Goal: Task Accomplishment & Management: Complete application form

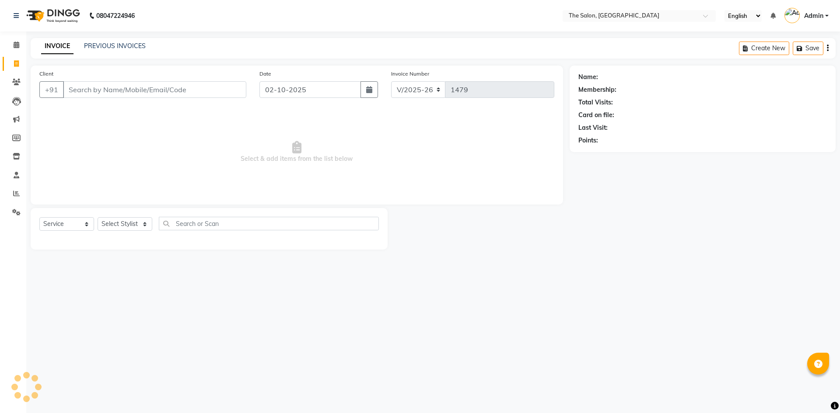
select select "4245"
select select "service"
drag, startPoint x: 201, startPoint y: 91, endPoint x: 220, endPoint y: 93, distance: 19.4
click at [199, 87] on input "Client" at bounding box center [154, 89] width 183 height 17
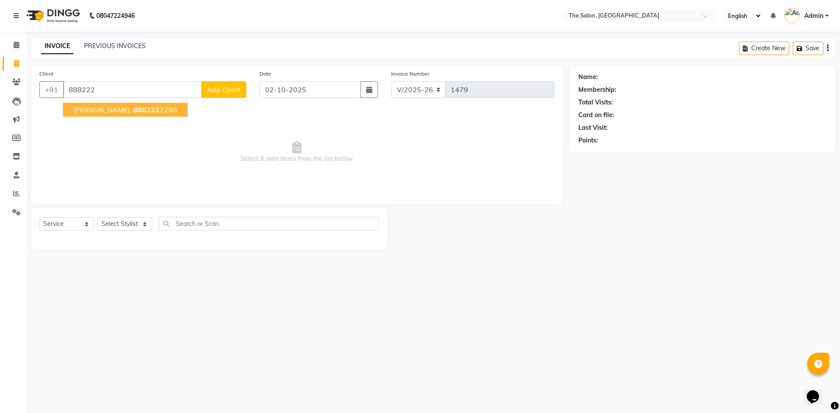
drag, startPoint x: 113, startPoint y: 112, endPoint x: 447, endPoint y: 168, distance: 338.5
click at [133, 112] on span "888222" at bounding box center [146, 109] width 26 height 9
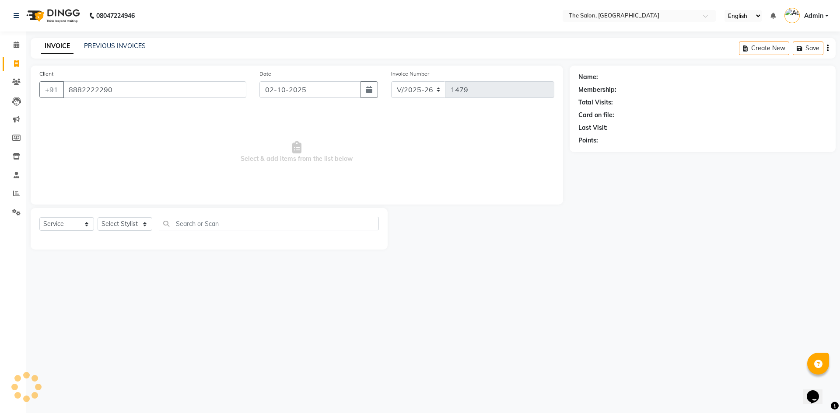
type input "8882222290"
click at [604, 152] on icon "button" at bounding box center [603, 153] width 6 height 6
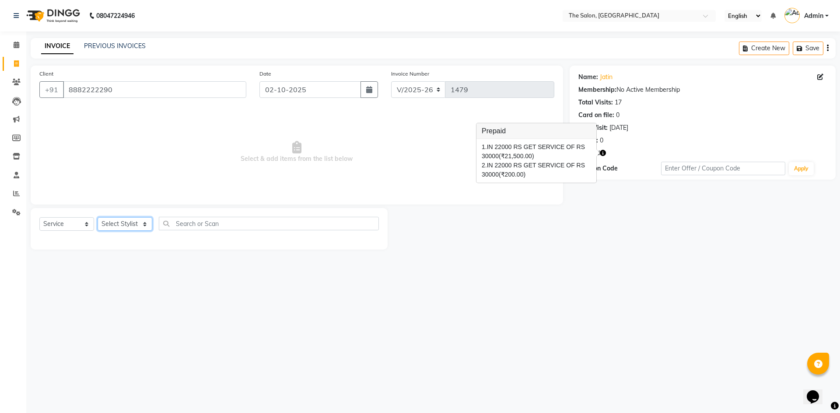
click at [129, 228] on select "Select Stylist [PERSON_NAME] [PERSON_NAME] AKASH [PERSON_NAME] ARJUN [PERSON_NA…" at bounding box center [125, 224] width 55 height 14
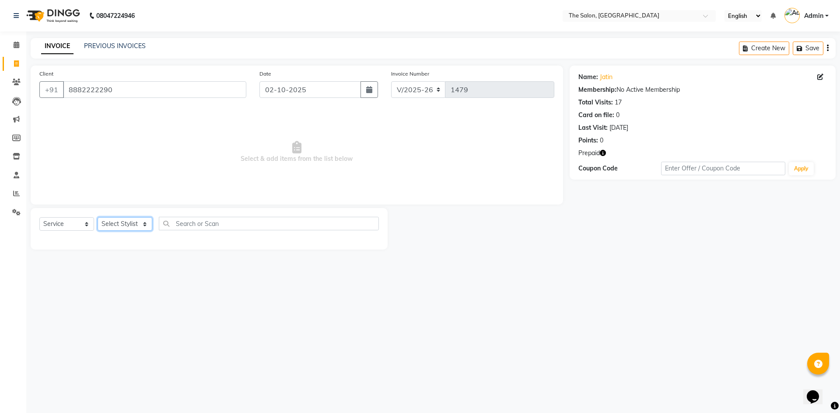
select select "22746"
click at [98, 217] on select "Select Stylist [PERSON_NAME] [PERSON_NAME] AKASH [PERSON_NAME] ARJUN [PERSON_NA…" at bounding box center [125, 224] width 55 height 14
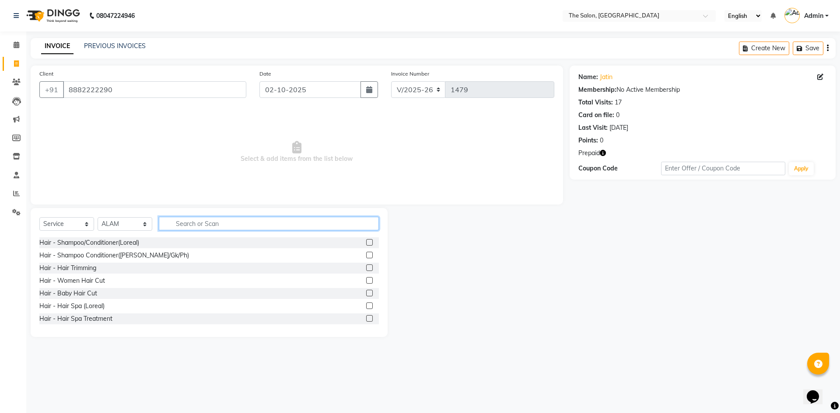
click at [218, 222] on input "text" at bounding box center [269, 224] width 220 height 14
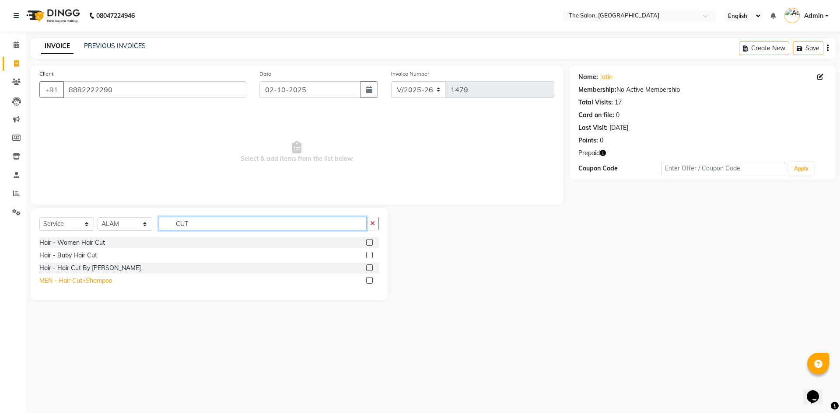
type input "CUT"
click at [94, 284] on div "MEN - Hair Cut+Shampoo" at bounding box center [75, 280] width 73 height 9
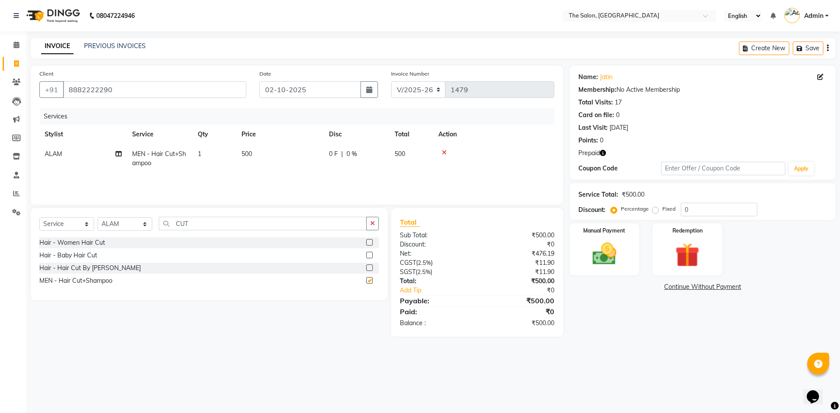
checkbox input "false"
click at [215, 222] on input "CUT" at bounding box center [263, 224] width 208 height 14
type input "C"
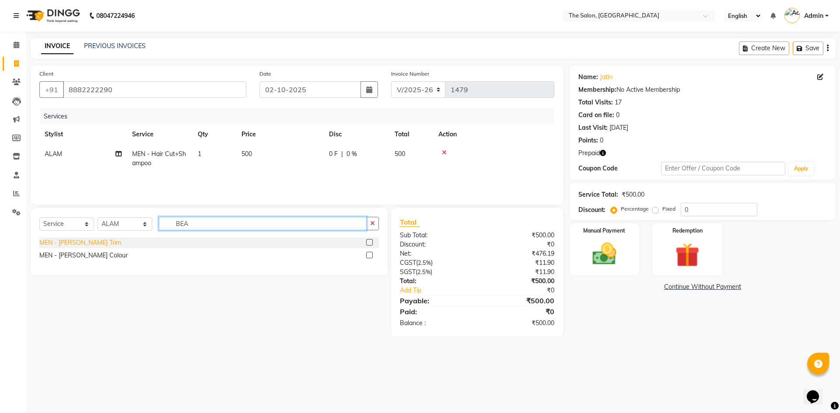
type input "BEA"
click at [73, 245] on div "MEN - [PERSON_NAME] Trim" at bounding box center [80, 242] width 82 height 9
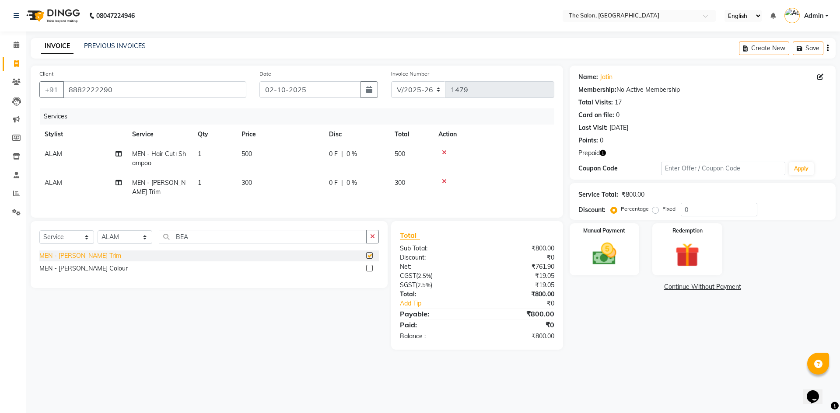
checkbox input "false"
click at [75, 264] on div "MEN - [PERSON_NAME] Colour" at bounding box center [83, 268] width 88 height 9
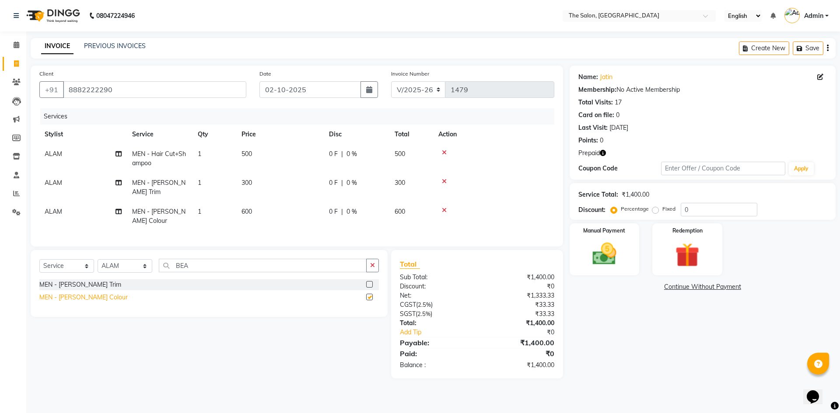
checkbox input "false"
click at [205, 265] on input "BEA" at bounding box center [263, 266] width 208 height 14
type input "B"
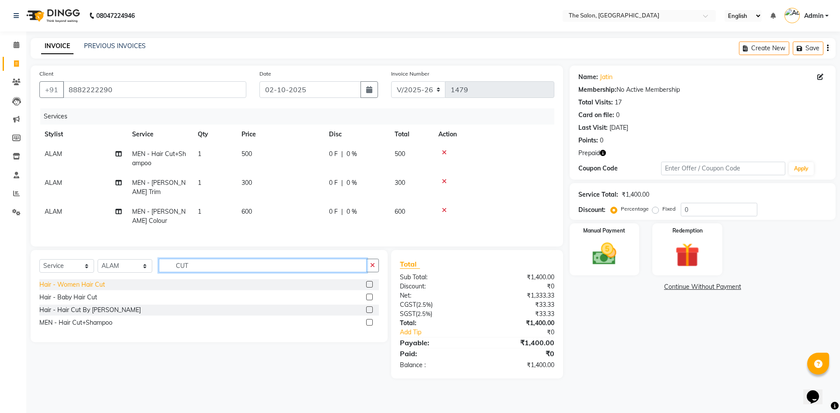
type input "CUT"
click at [95, 282] on div "Hair - Women Hair Cut" at bounding box center [72, 284] width 66 height 9
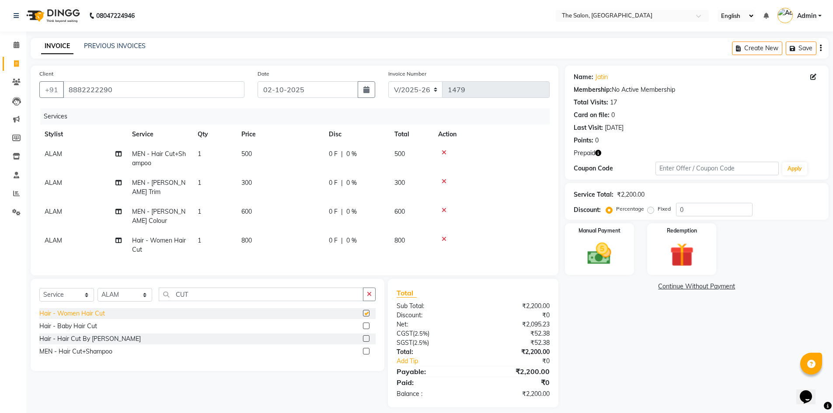
checkbox input "false"
click at [64, 349] on div "MEN - Hair Cut+Shampoo" at bounding box center [75, 351] width 73 height 9
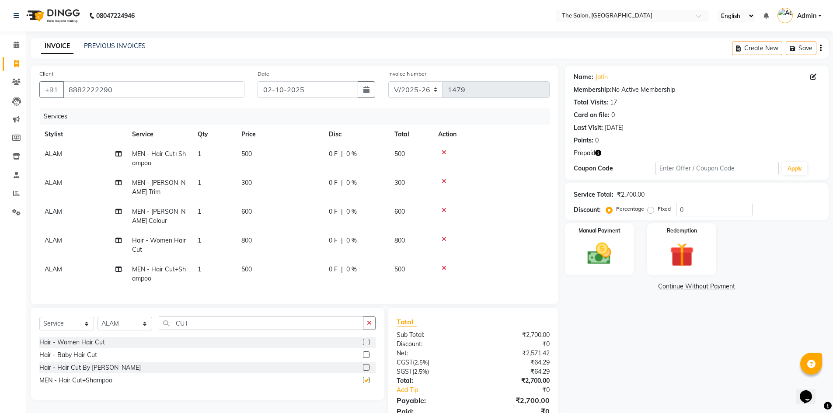
checkbox input "false"
click at [441, 231] on td at bounding box center [491, 245] width 117 height 29
click at [443, 236] on icon at bounding box center [444, 239] width 5 height 6
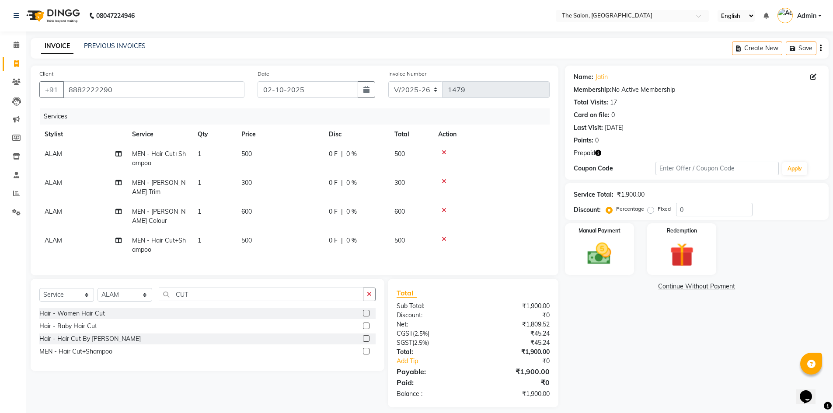
drag, startPoint x: 266, startPoint y: 232, endPoint x: 279, endPoint y: 232, distance: 12.2
click at [266, 232] on td "500" at bounding box center [279, 245] width 87 height 29
select select "22746"
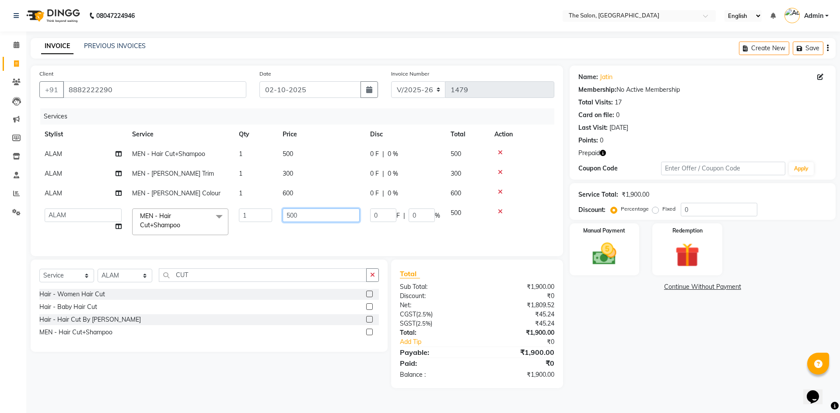
click at [328, 214] on input "500" at bounding box center [321, 216] width 77 height 14
type input "5"
click at [223, 282] on input "CUT" at bounding box center [263, 276] width 208 height 14
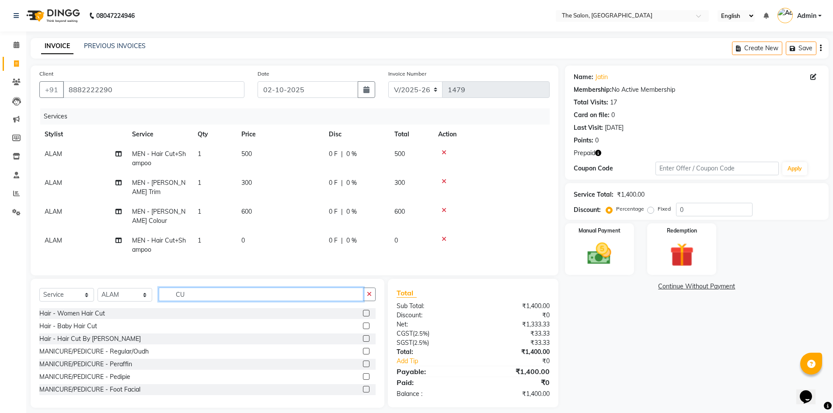
type input "C"
type input "COL"
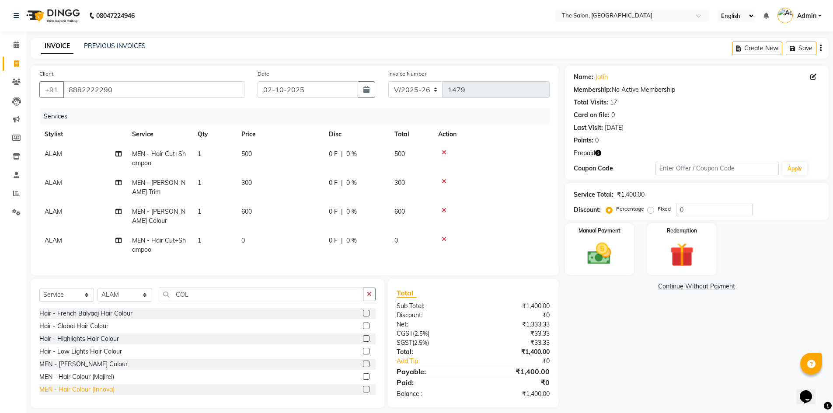
click at [83, 385] on div "MEN - Hair Colour (Innova)" at bounding box center [76, 389] width 75 height 9
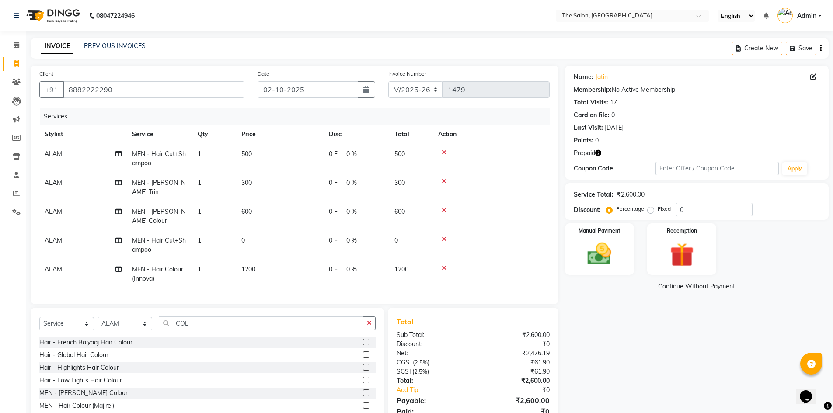
checkbox input "false"
click at [445, 236] on icon at bounding box center [444, 239] width 5 height 6
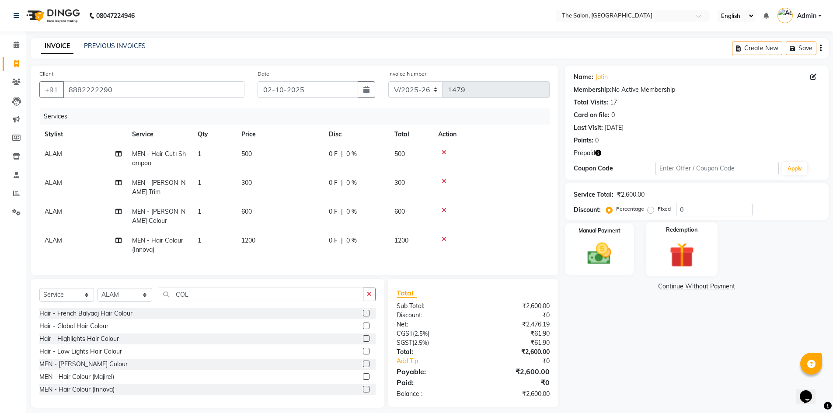
drag, startPoint x: 672, startPoint y: 259, endPoint x: 680, endPoint y: 272, distance: 15.3
click at [673, 259] on img at bounding box center [682, 255] width 40 height 31
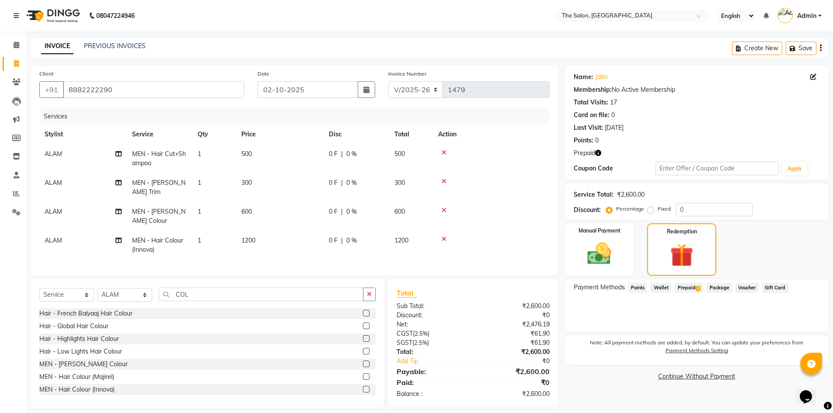
drag, startPoint x: 698, startPoint y: 288, endPoint x: 728, endPoint y: 292, distance: 30.4
click at [698, 288] on span "2" at bounding box center [698, 288] width 5 height 5
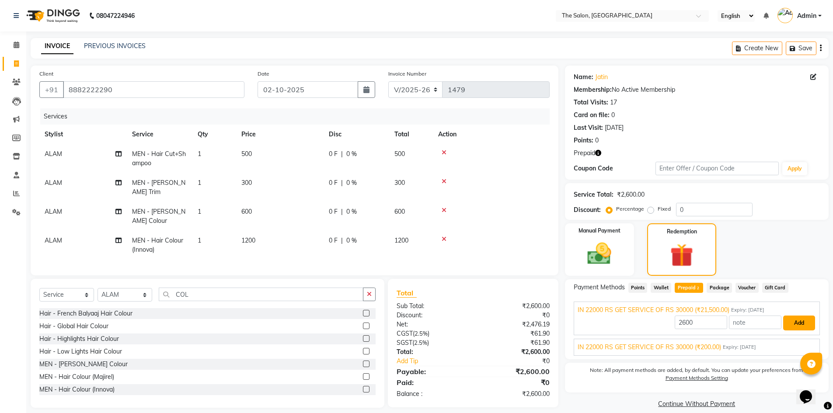
click at [800, 327] on button "Add" at bounding box center [799, 323] width 32 height 15
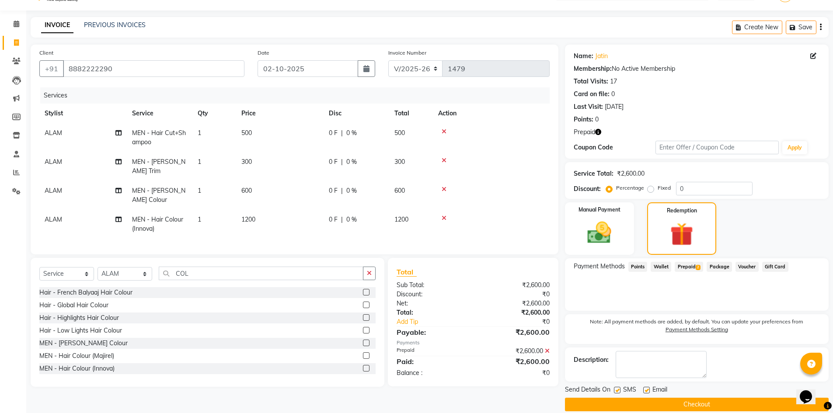
scroll to position [32, 0]
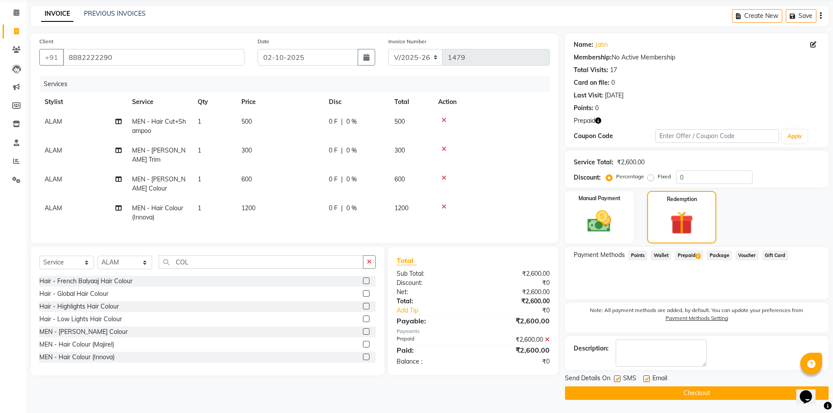
click at [654, 397] on button "Checkout" at bounding box center [697, 394] width 264 height 14
